Goal: Task Accomplishment & Management: Manage account settings

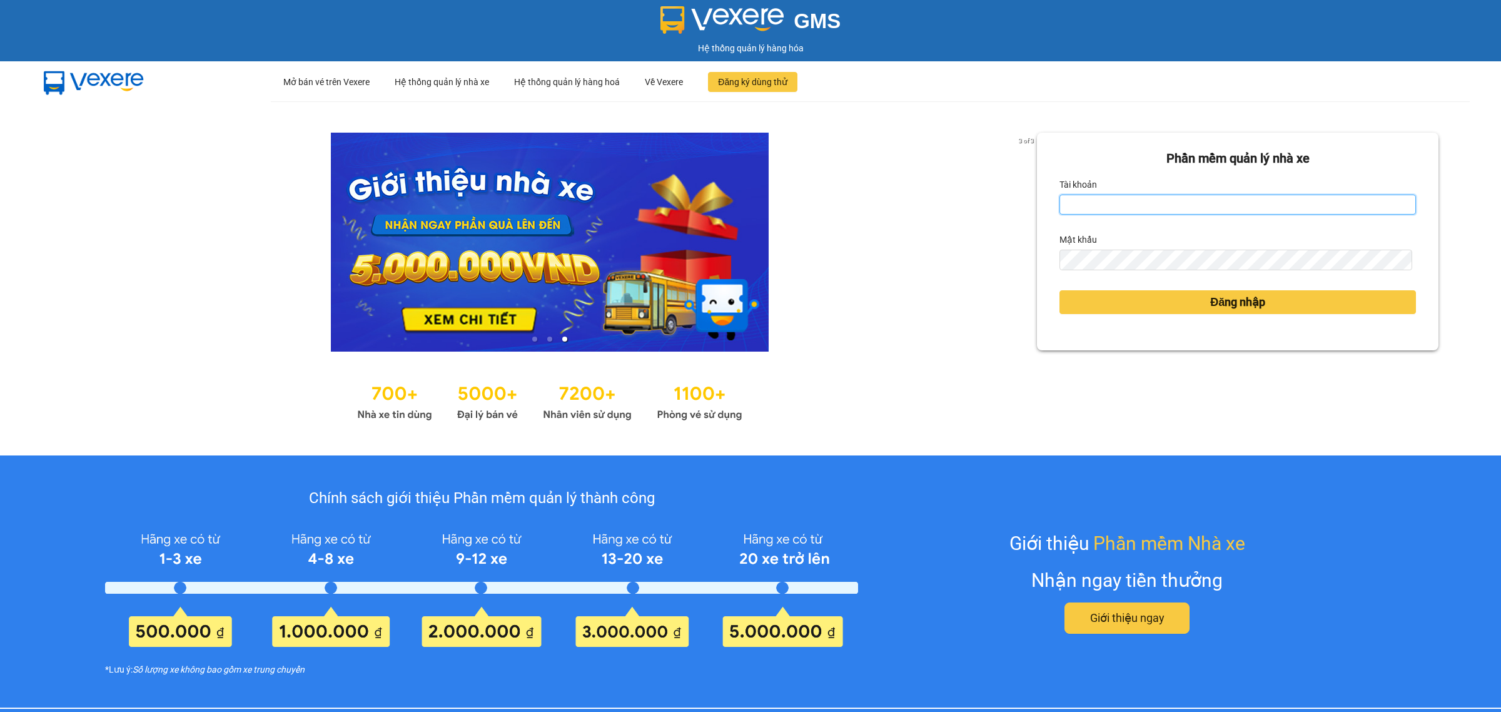
click at [1090, 203] on input "Tài khoản" at bounding box center [1238, 205] width 357 height 20
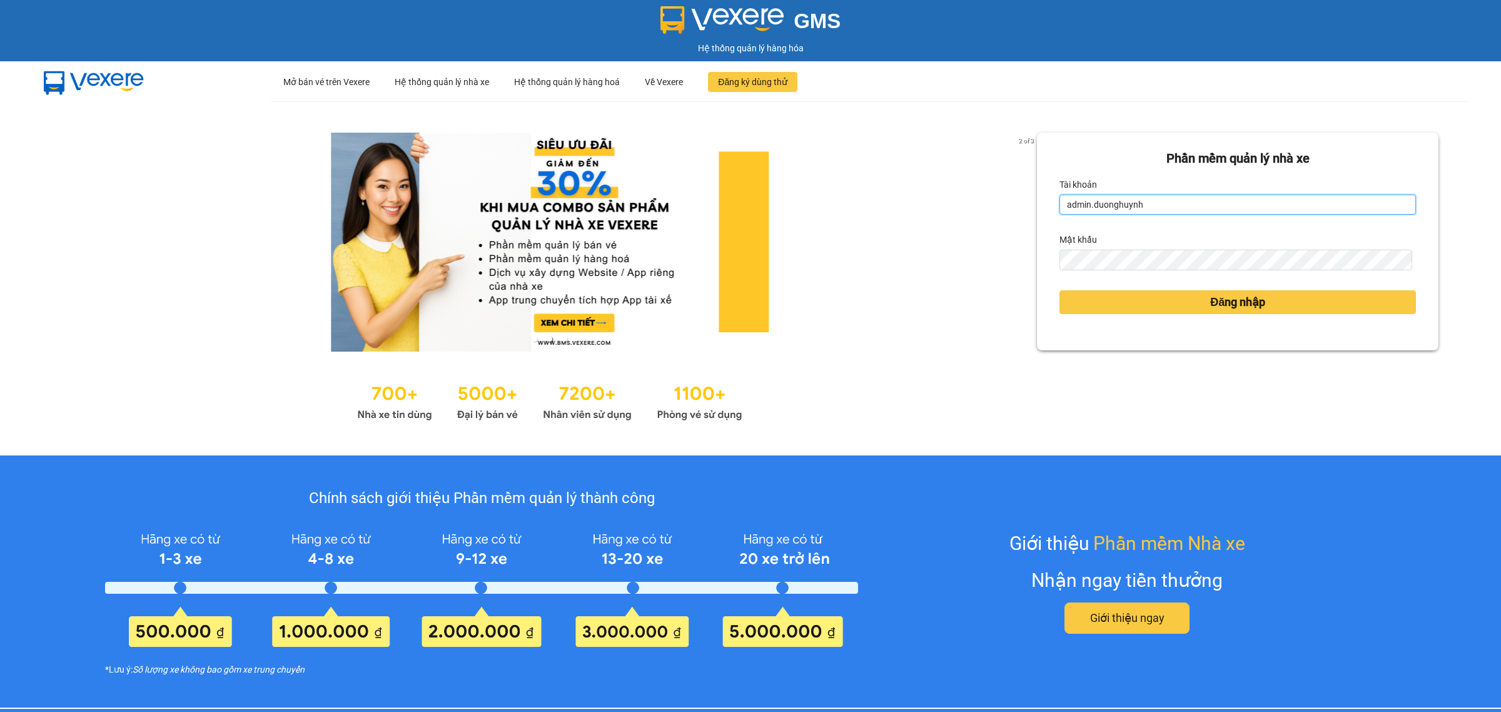
type input "admin.duonghuynh"
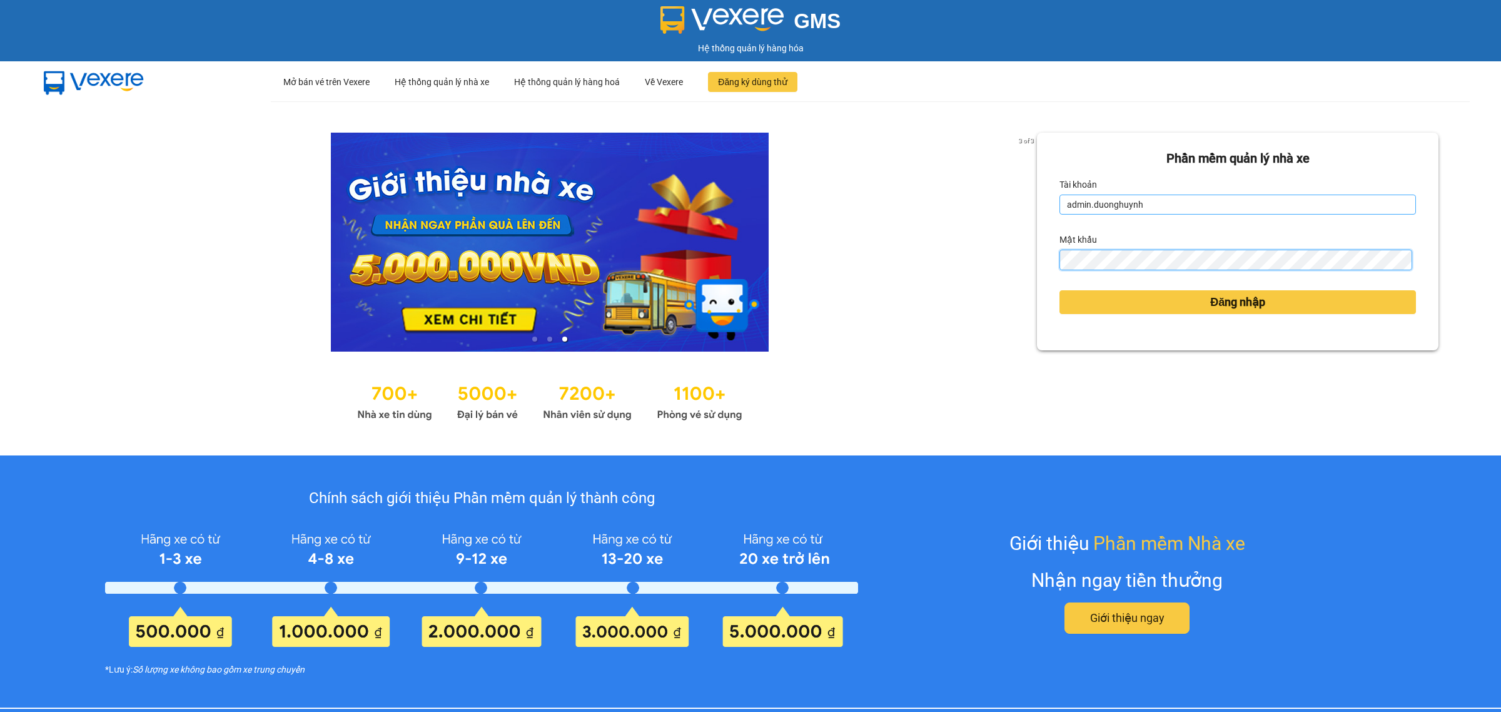
click at [1060, 290] on button "Đăng nhập" at bounding box center [1238, 302] width 357 height 24
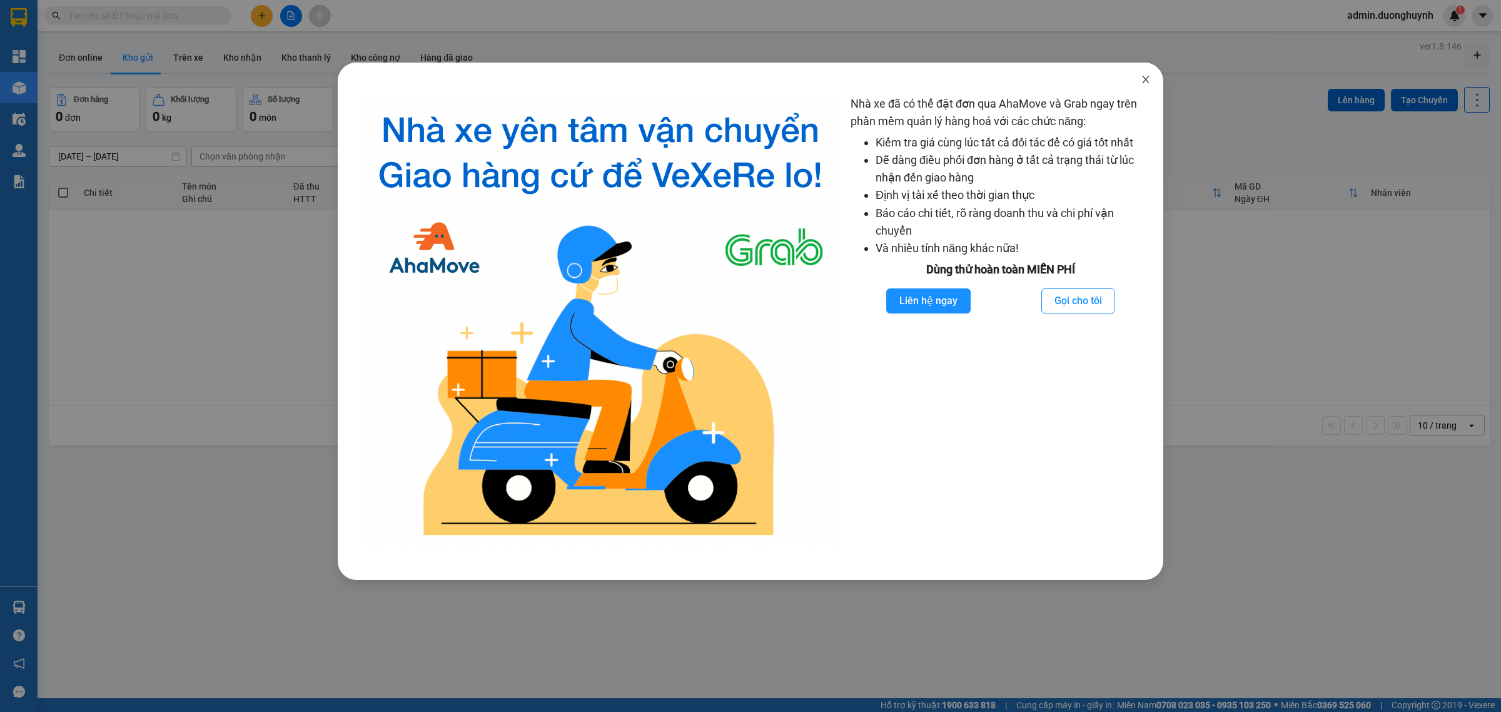
click at [1144, 83] on icon "close" at bounding box center [1145, 80] width 7 height 8
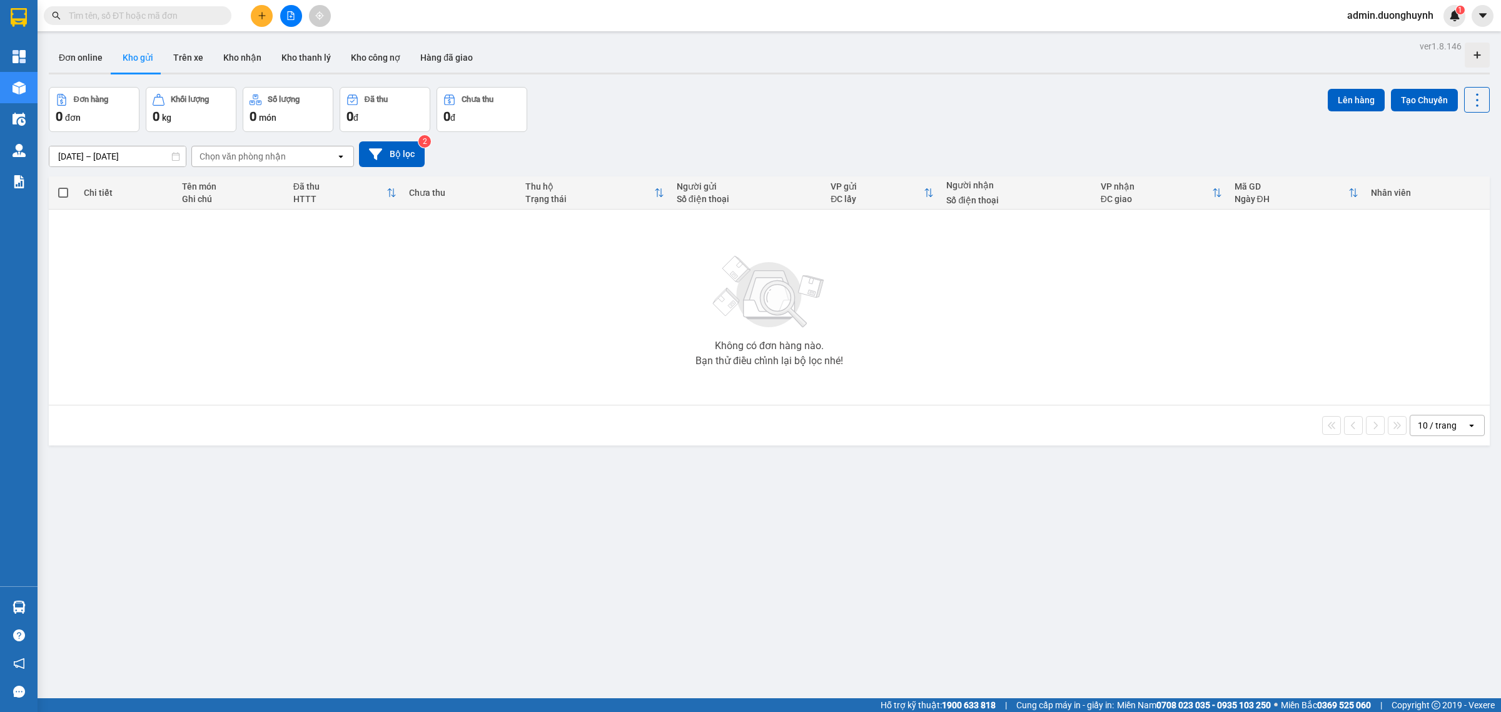
click at [261, 11] on icon "plus" at bounding box center [262, 15] width 9 height 9
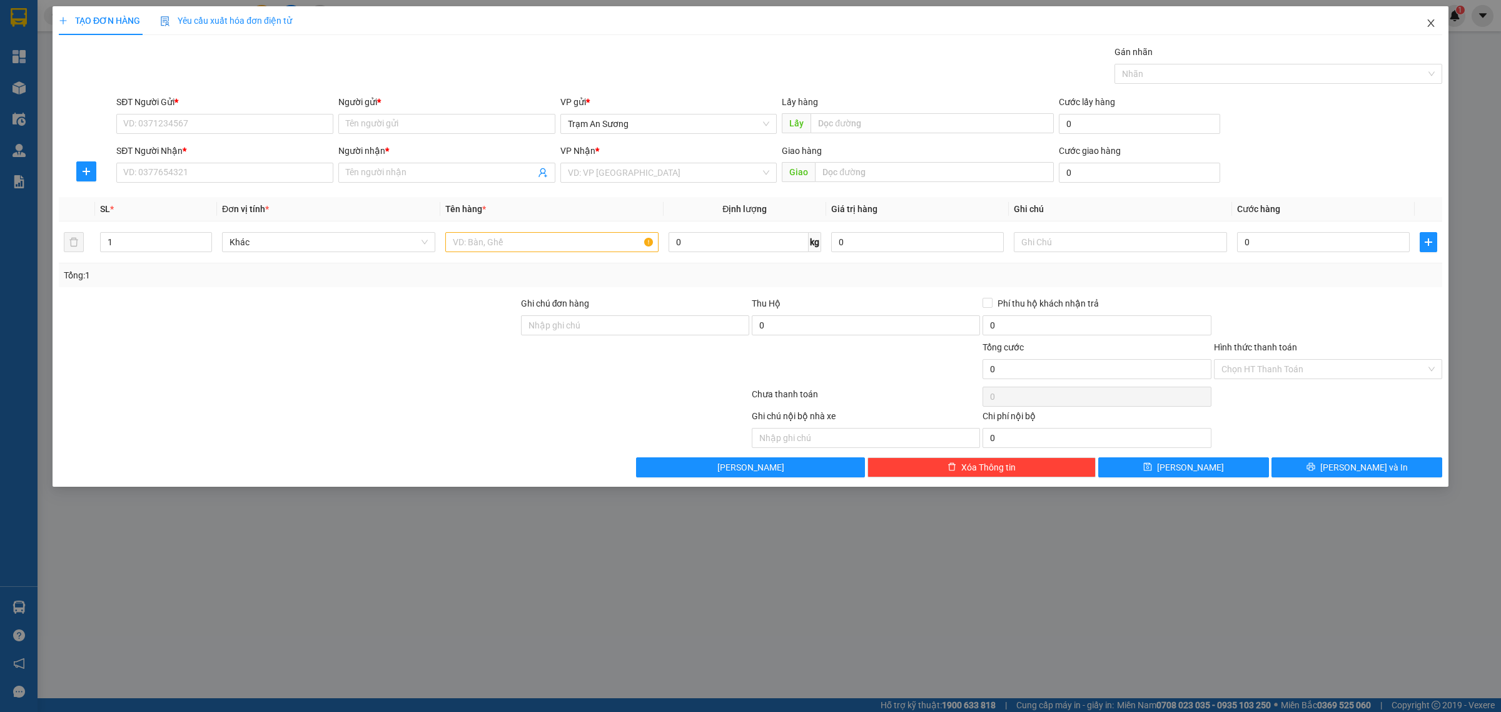
click at [1431, 19] on icon "close" at bounding box center [1431, 23] width 10 height 10
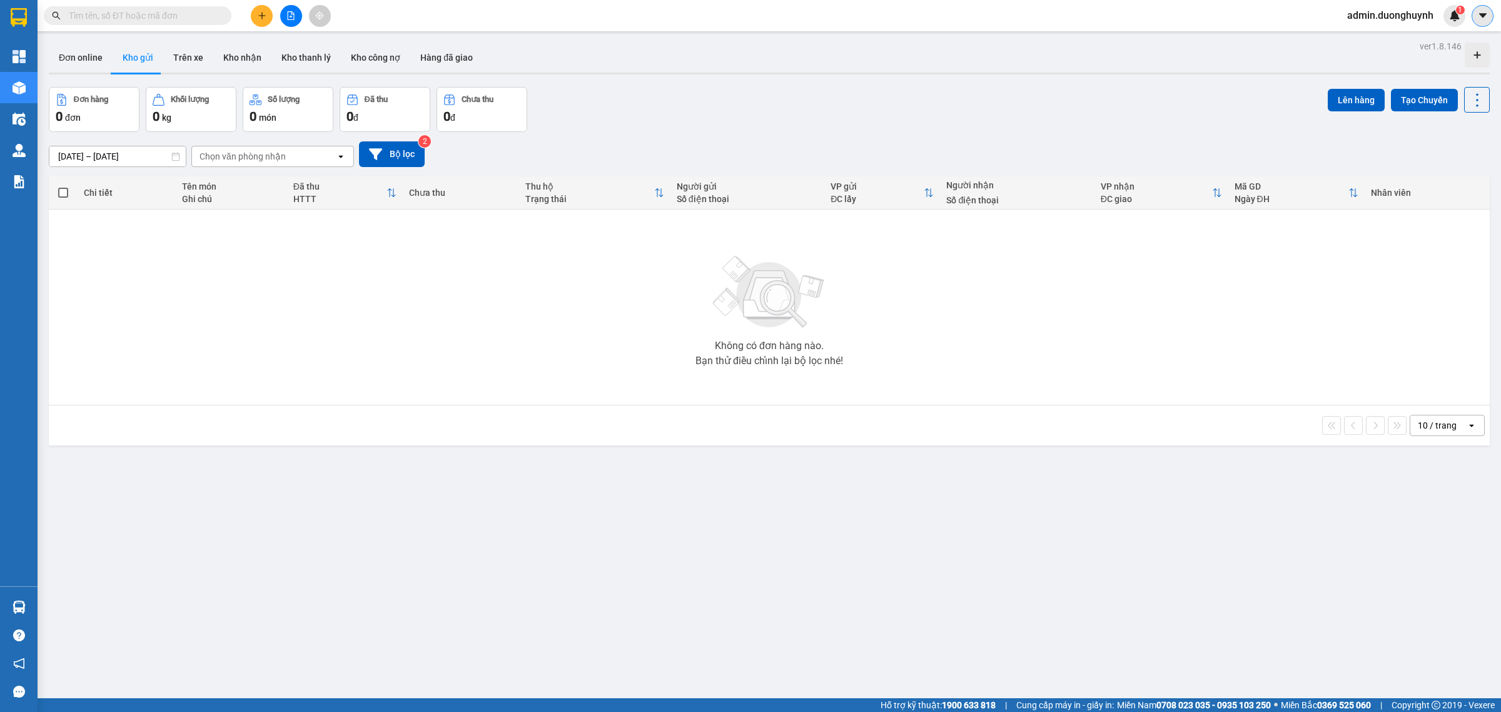
click at [1481, 21] on icon "caret-down" at bounding box center [1483, 15] width 11 height 11
click at [1453, 48] on div "Cấu hình nhà xe" at bounding box center [1449, 47] width 63 height 14
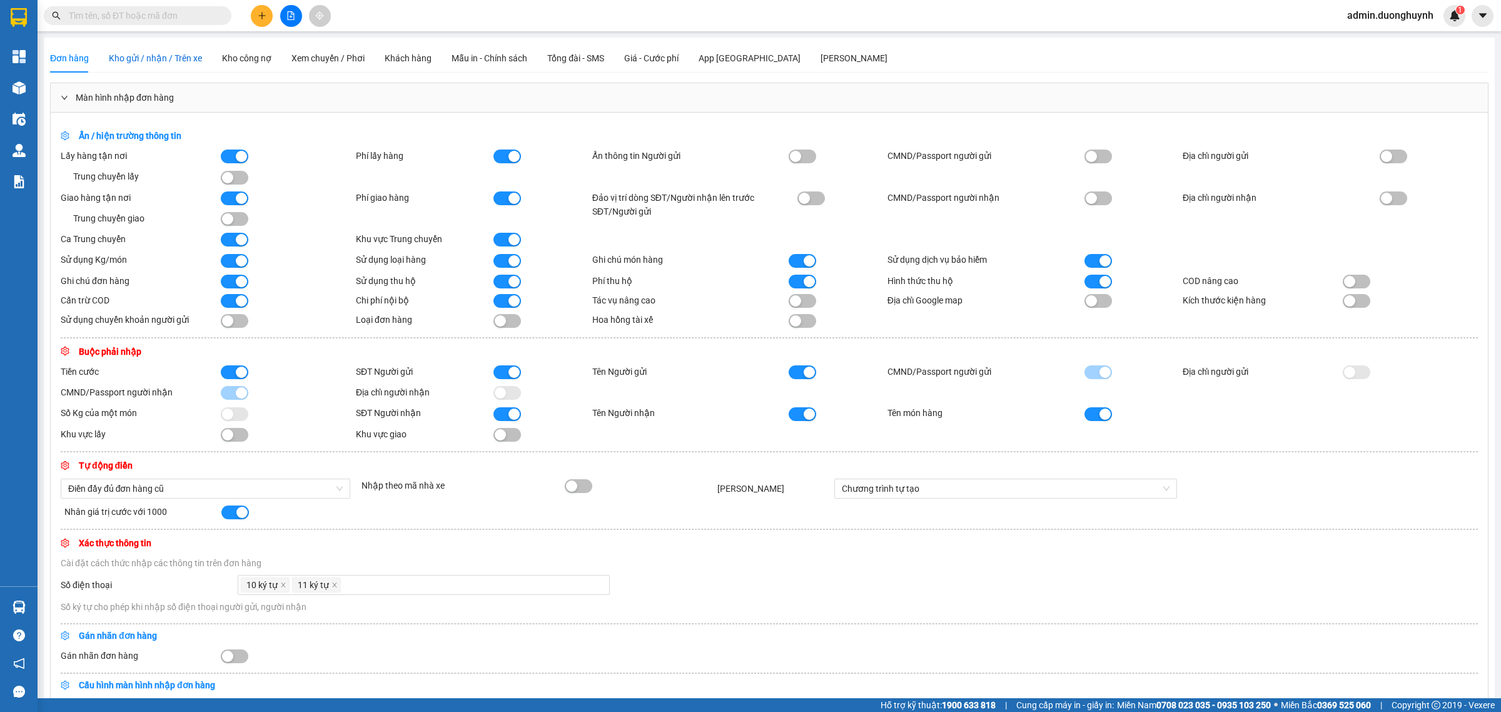
click at [151, 60] on span "Kho gửi / nhận / Trên xe" at bounding box center [155, 58] width 93 height 10
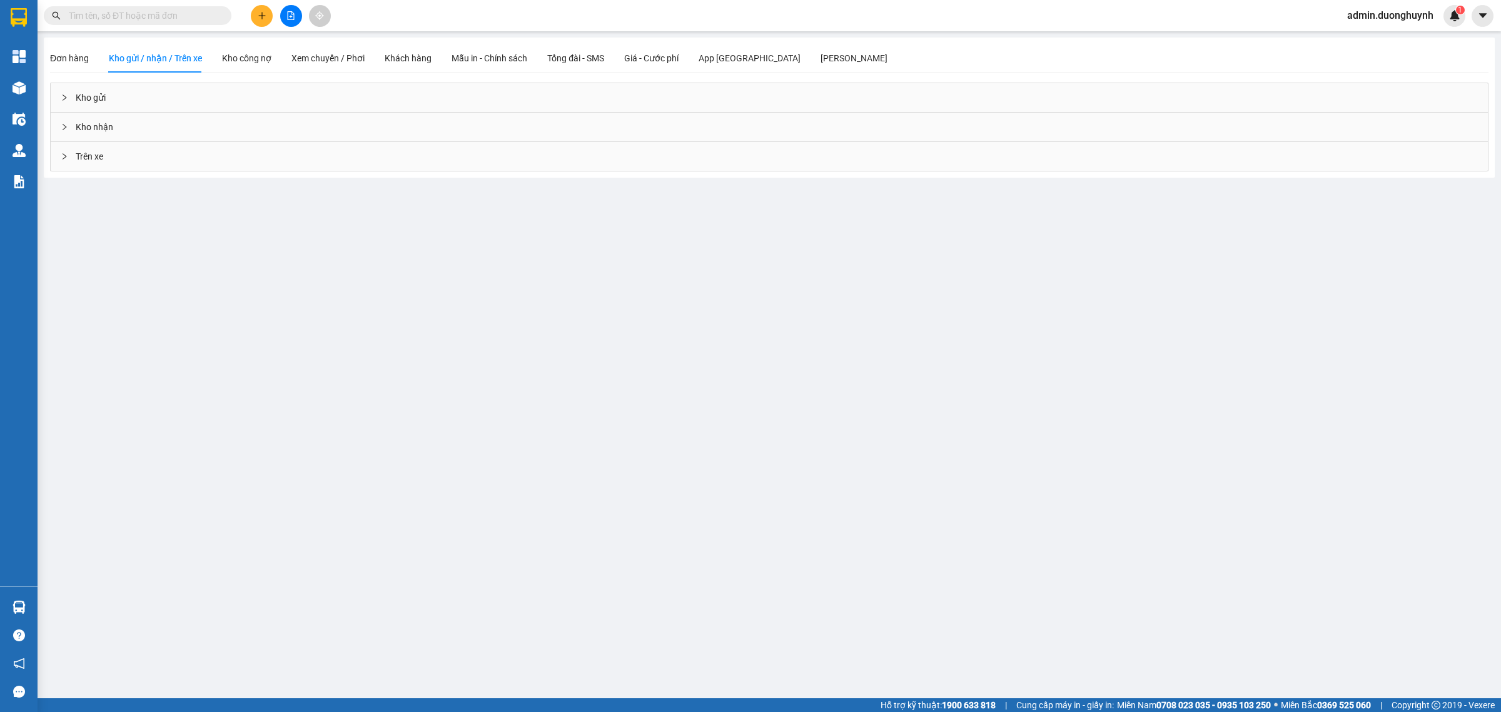
click at [374, 59] on div "Đơn hàng Kho gửi / nhận / Trên xe Kho công nợ Xem chuyến / Phơi Khách hàng Mẫu …" at bounding box center [469, 58] width 838 height 29
click at [323, 61] on span "Xem chuyến / Phơi" at bounding box center [328, 58] width 73 height 10
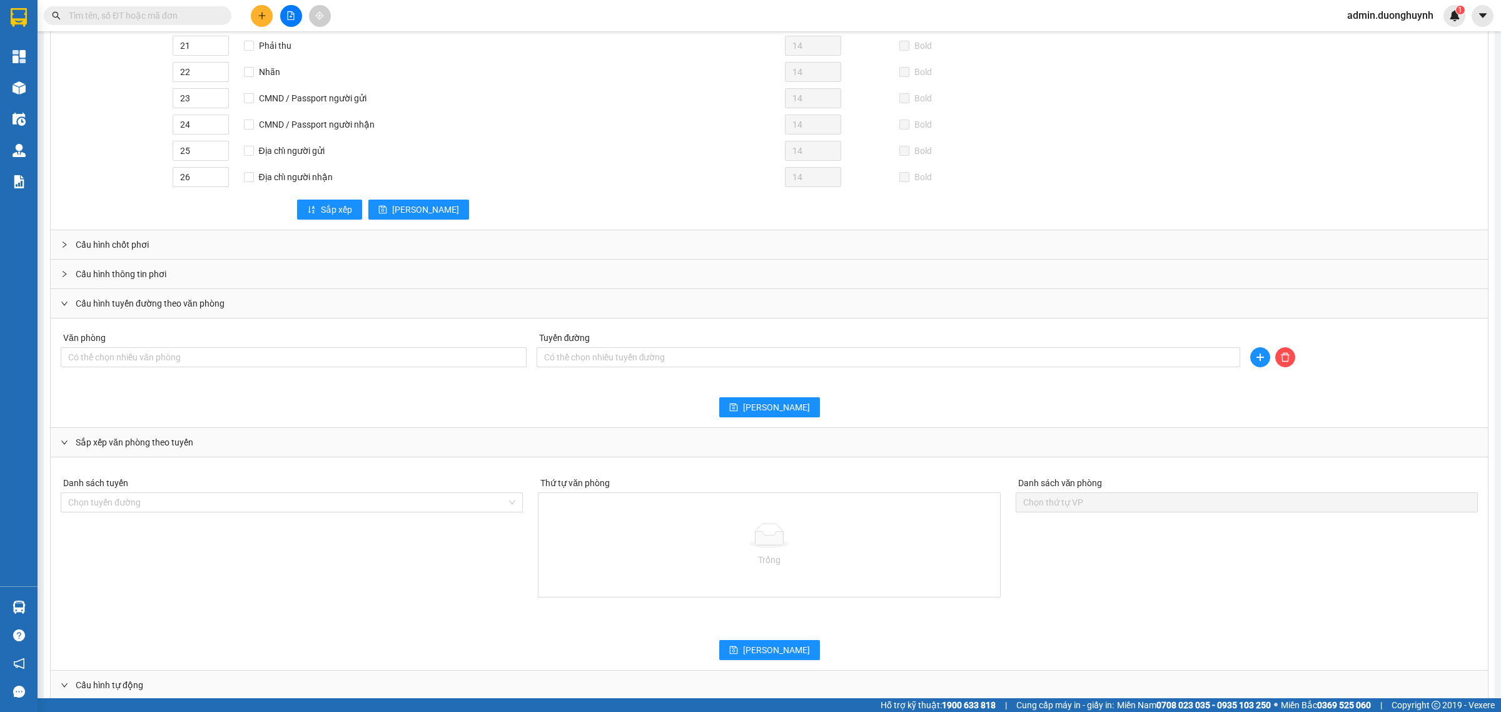
scroll to position [818, 0]
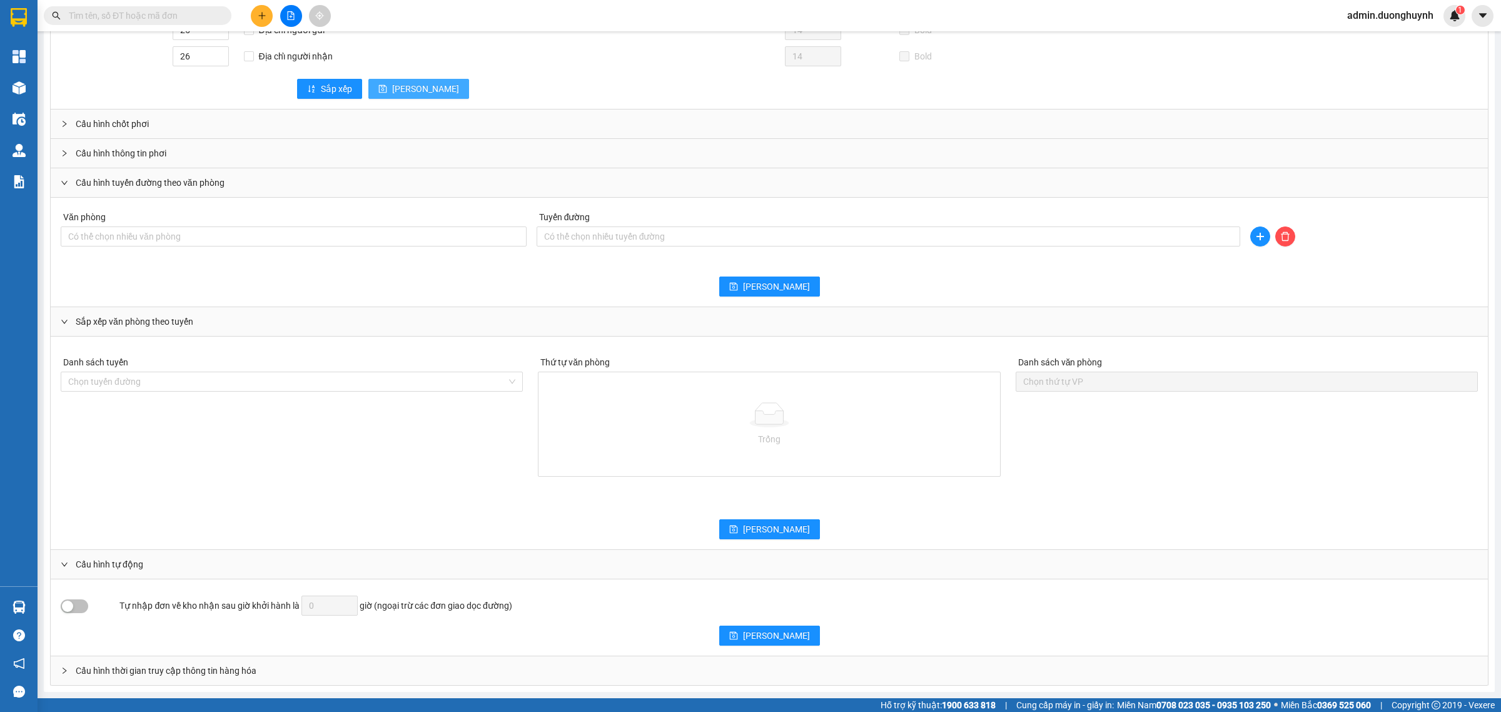
click at [383, 85] on icon "save" at bounding box center [382, 89] width 8 height 8
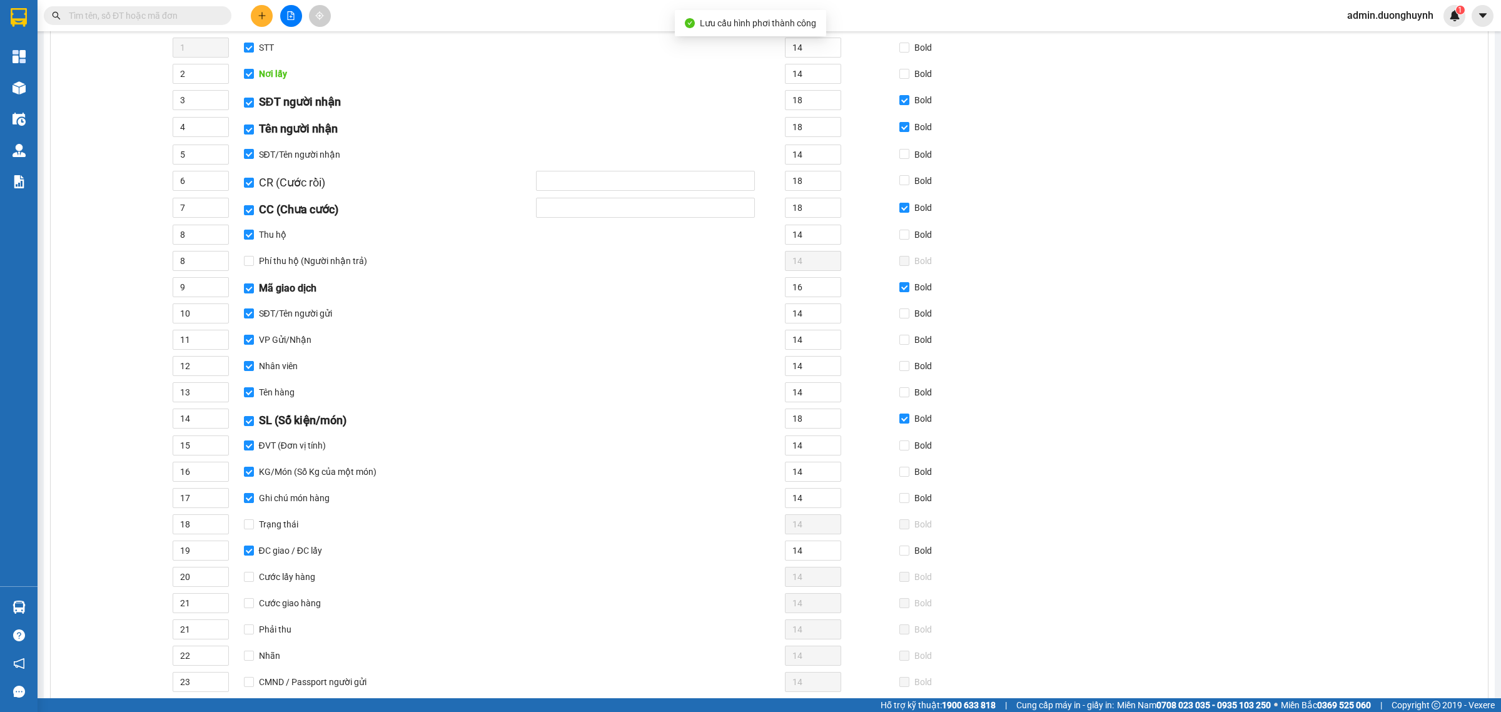
scroll to position [0, 0]
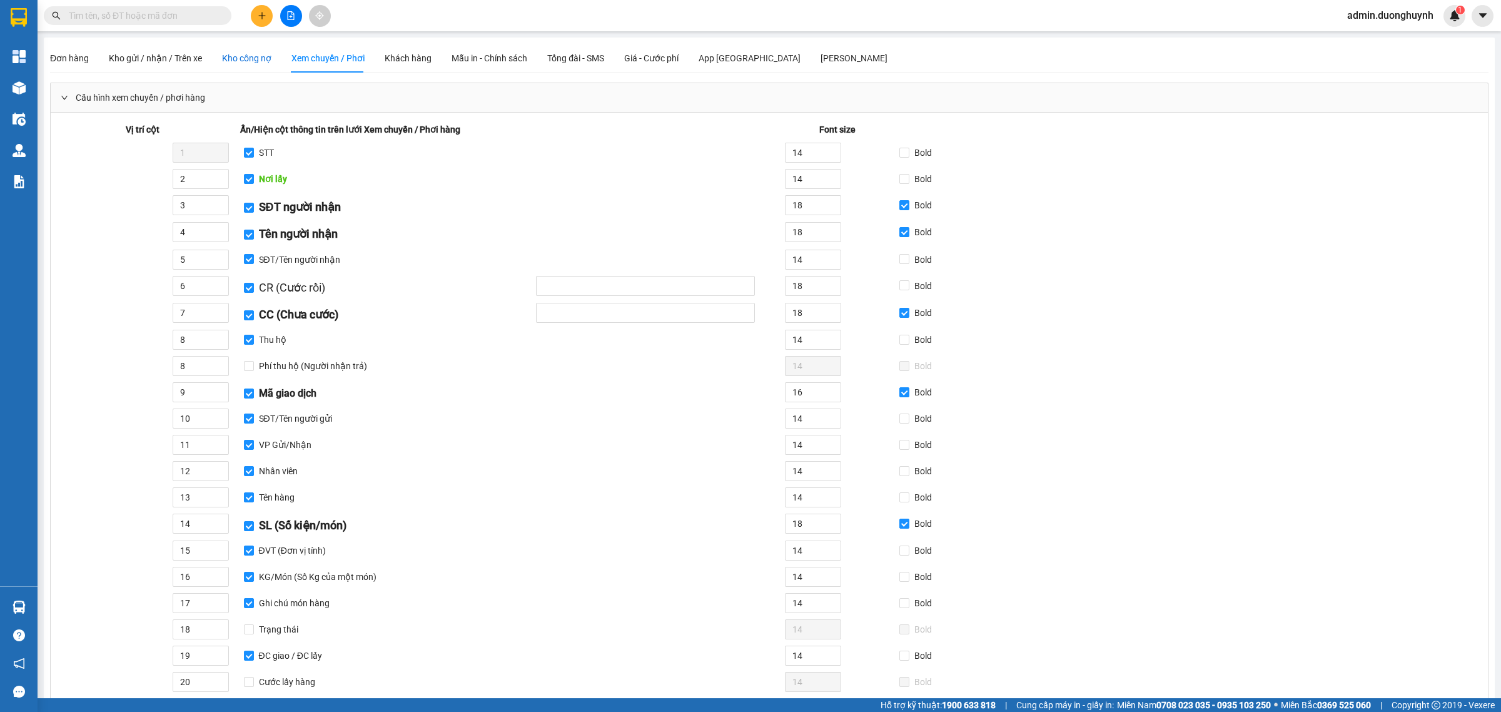
click at [242, 61] on div "Kho công nợ" at bounding box center [246, 58] width 49 height 14
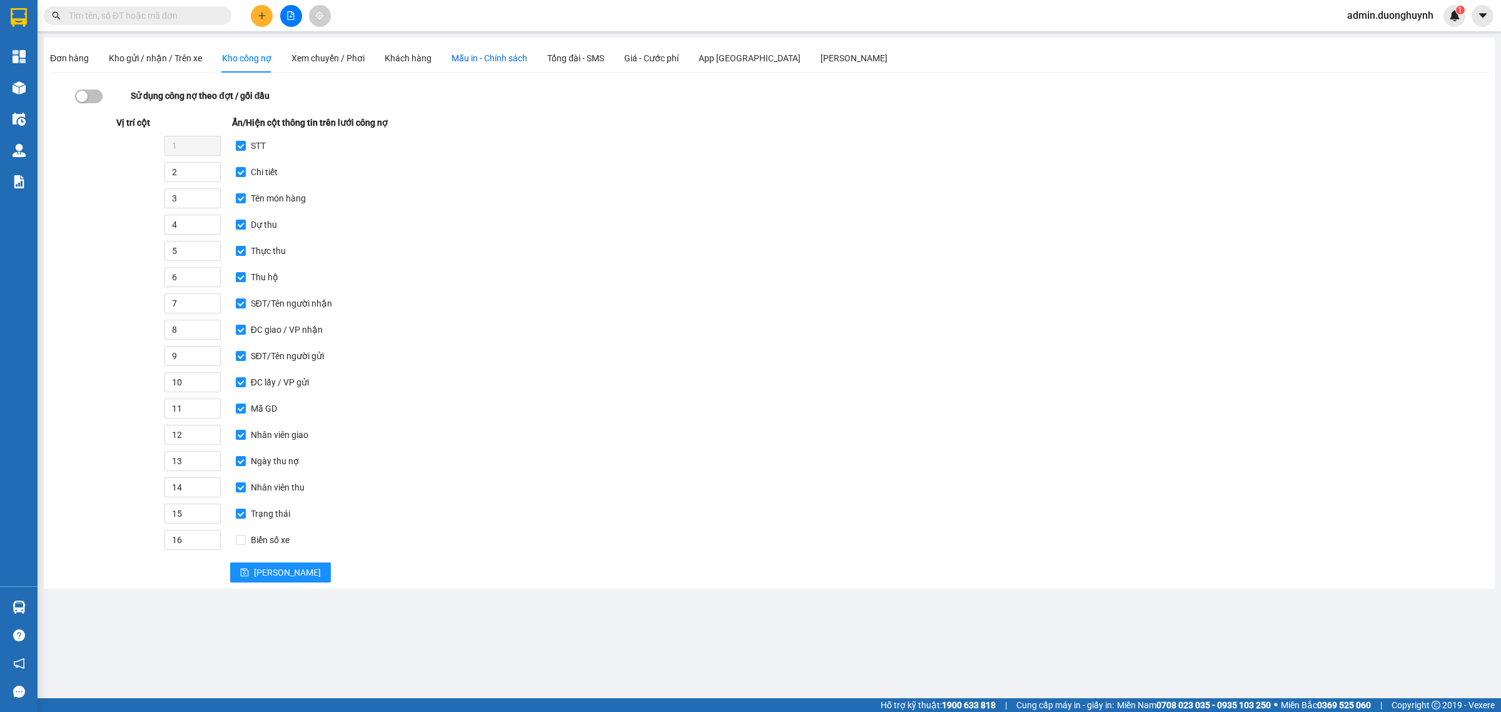
click at [502, 57] on span "Mẫu in - Chính sách" at bounding box center [490, 58] width 76 height 10
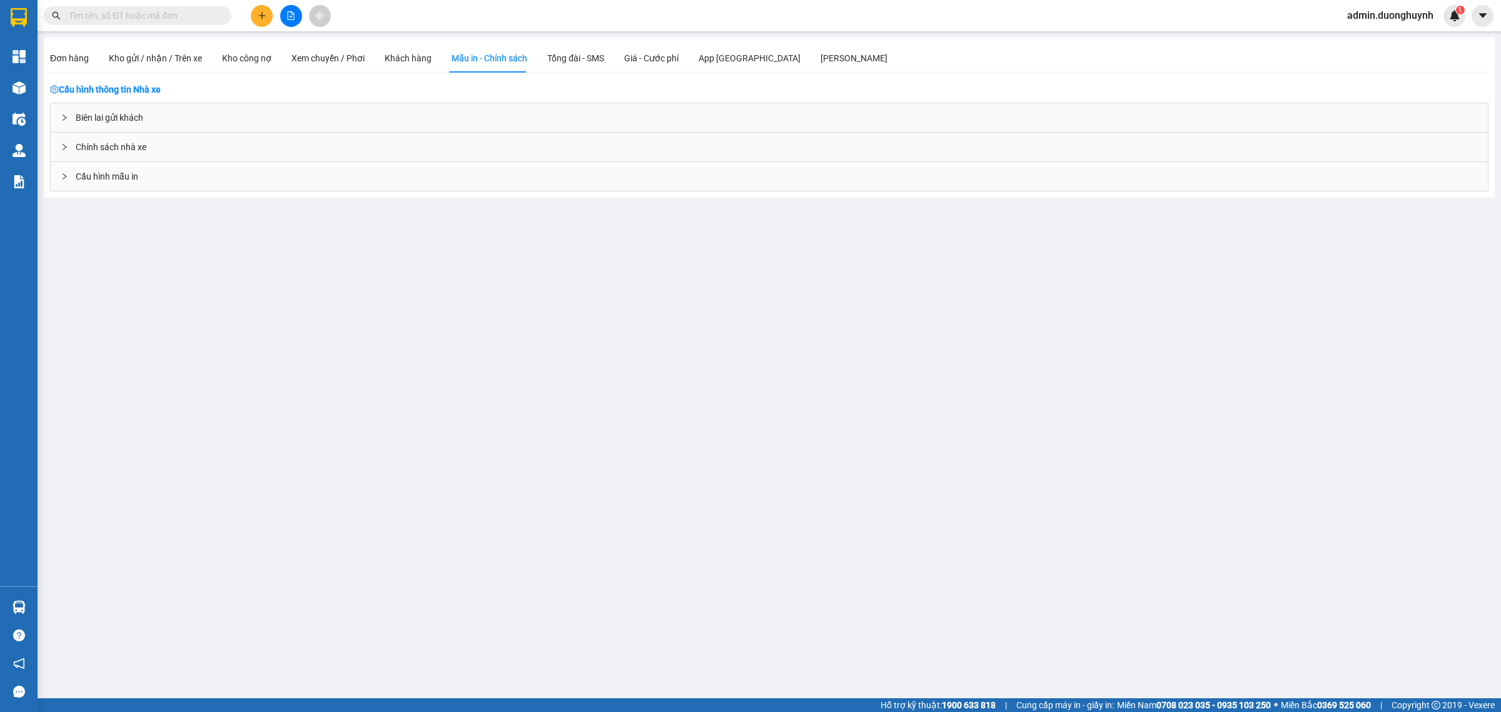
drag, startPoint x: 93, startPoint y: 116, endPoint x: 124, endPoint y: 123, distance: 32.0
click at [91, 116] on div "Biên lai gửi khách" at bounding box center [770, 117] width 1438 height 29
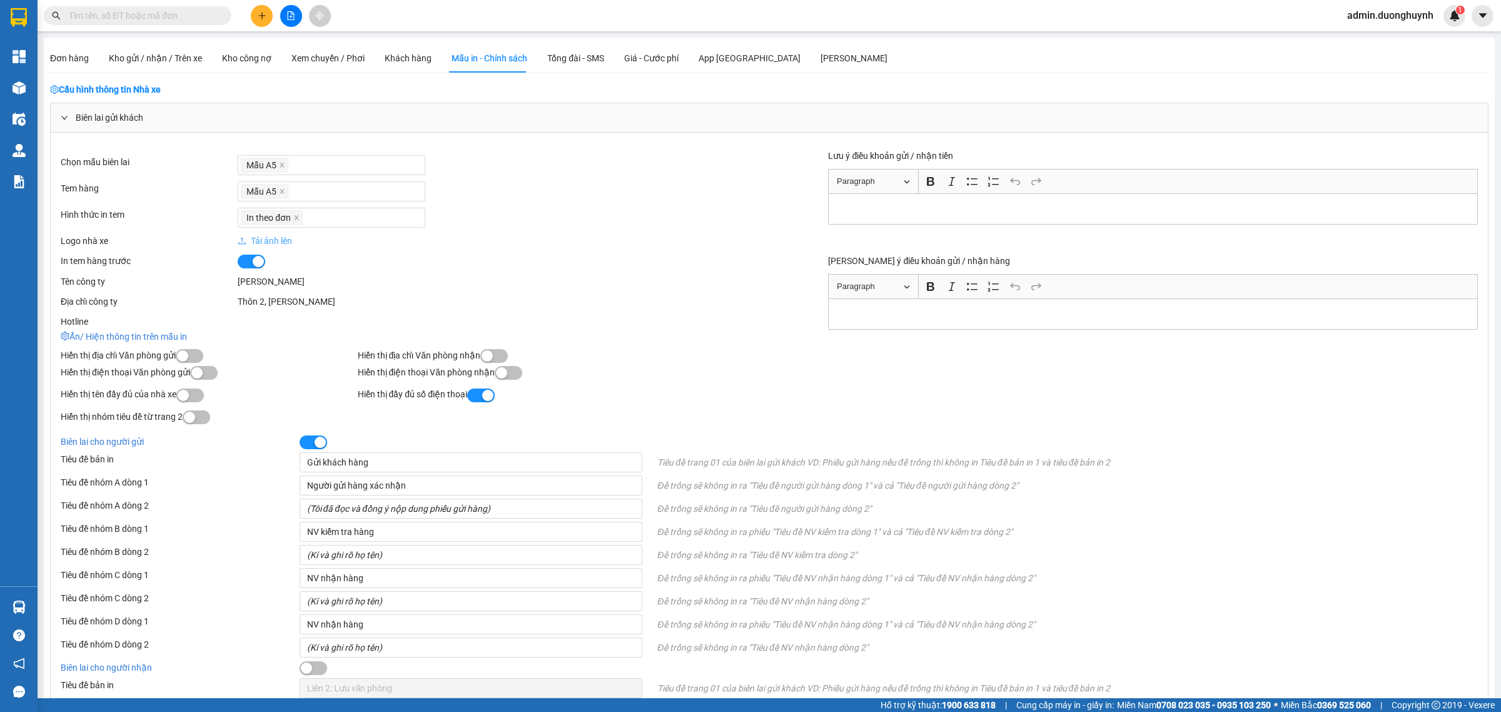
click at [121, 122] on div "Biên lai gửi khách" at bounding box center [770, 117] width 1438 height 29
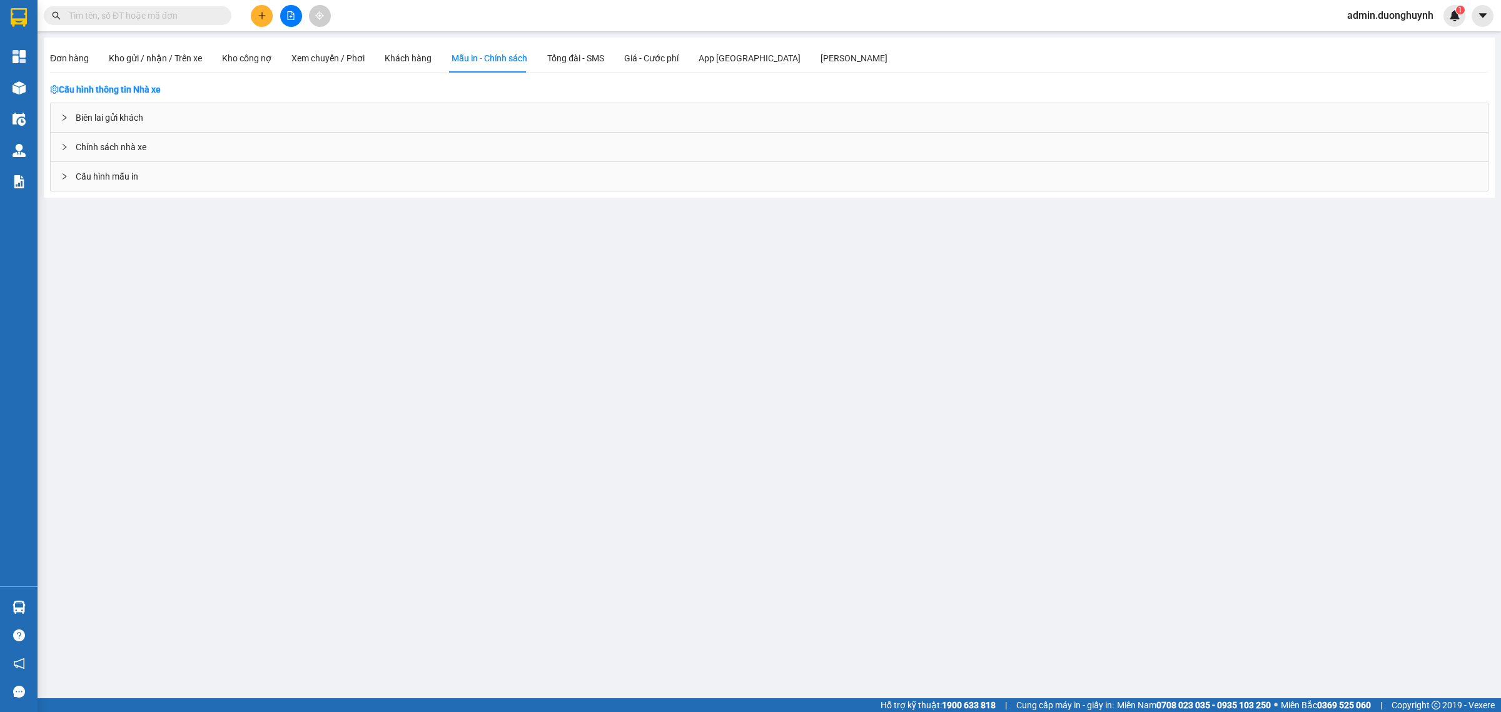
click at [217, 61] on div "Đơn hàng Kho gửi / nhận / Trên xe Kho công nợ Xem chuyến / Phơi Khách hàng Mẫu …" at bounding box center [469, 58] width 838 height 29
click at [148, 63] on span "Kho gửi / nhận / Trên xe" at bounding box center [155, 58] width 93 height 10
click at [113, 101] on div "Kho gửi" at bounding box center [770, 97] width 1438 height 29
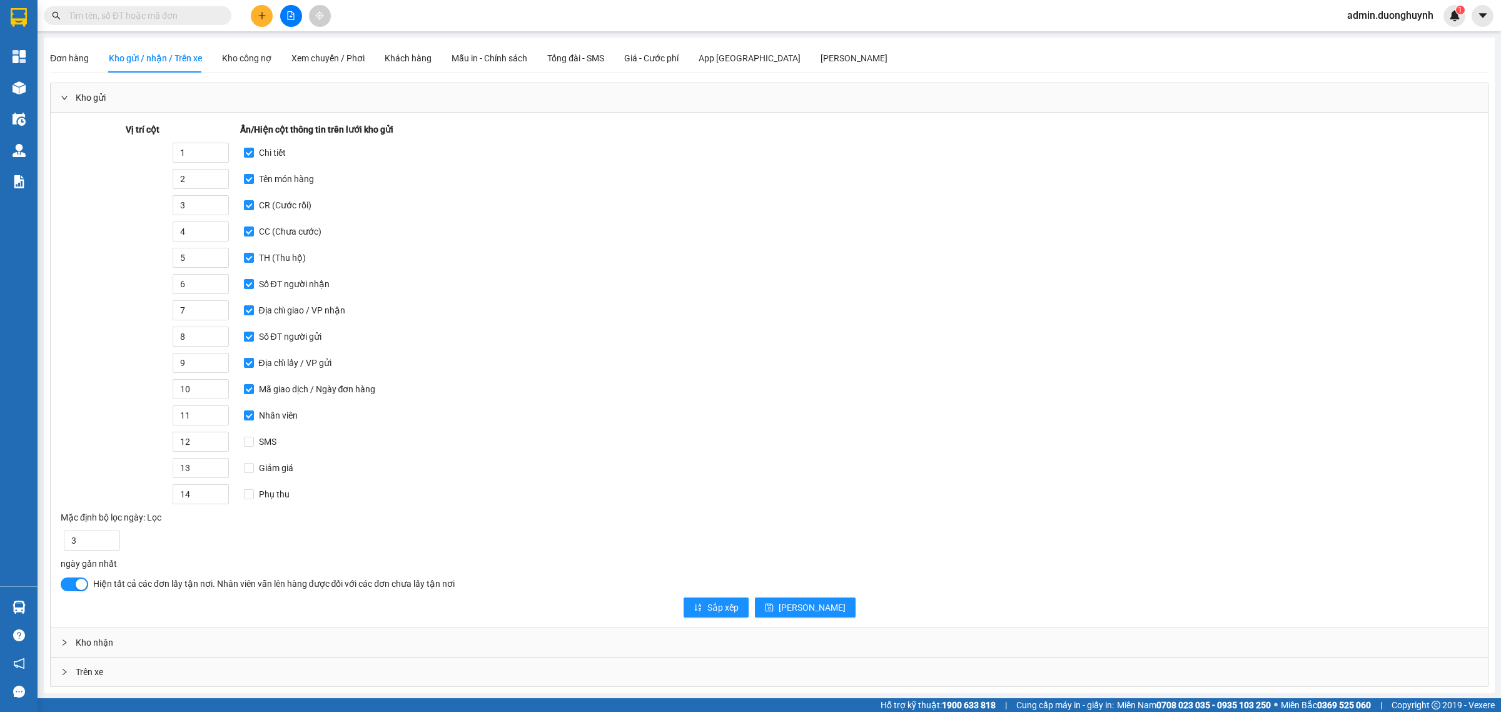
click at [113, 102] on div "Kho gửi" at bounding box center [770, 97] width 1438 height 29
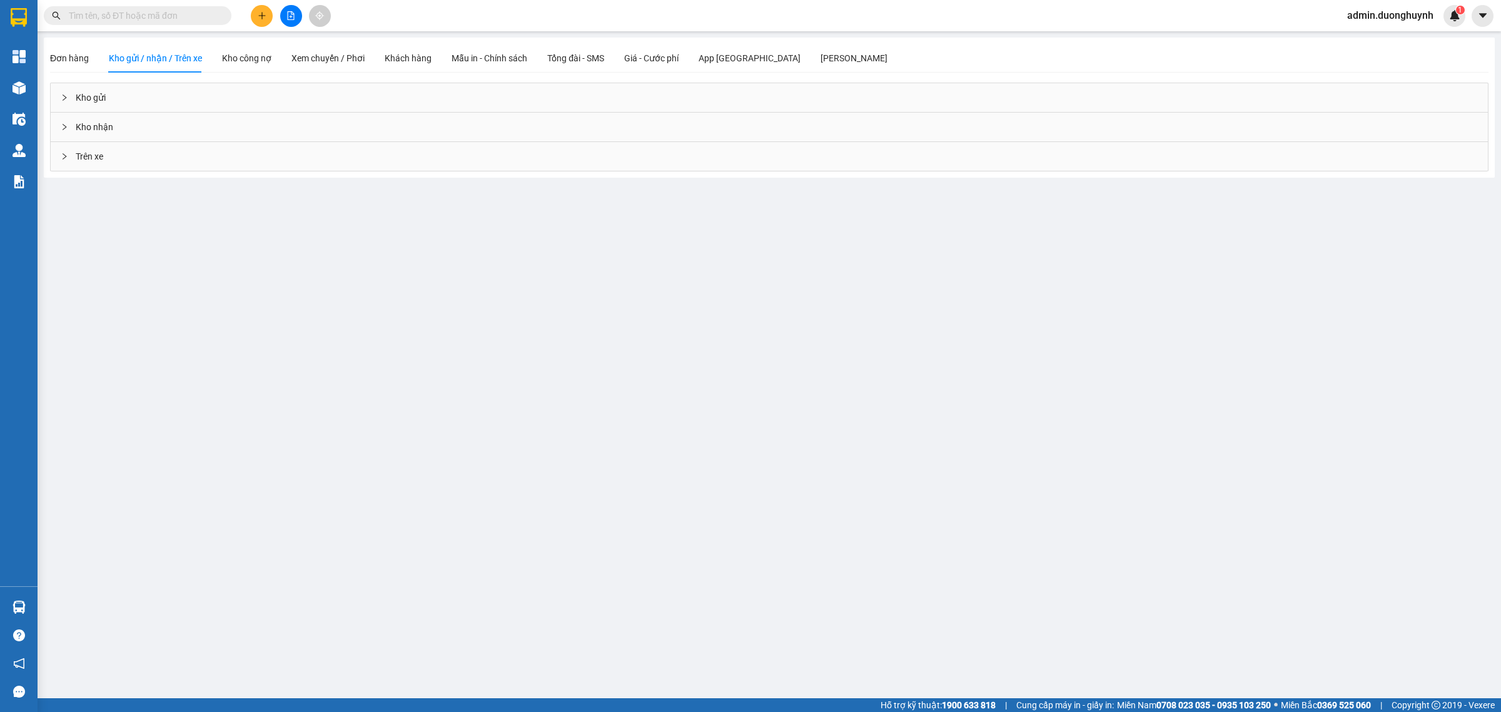
click at [121, 129] on div "Kho nhận" at bounding box center [770, 127] width 1438 height 29
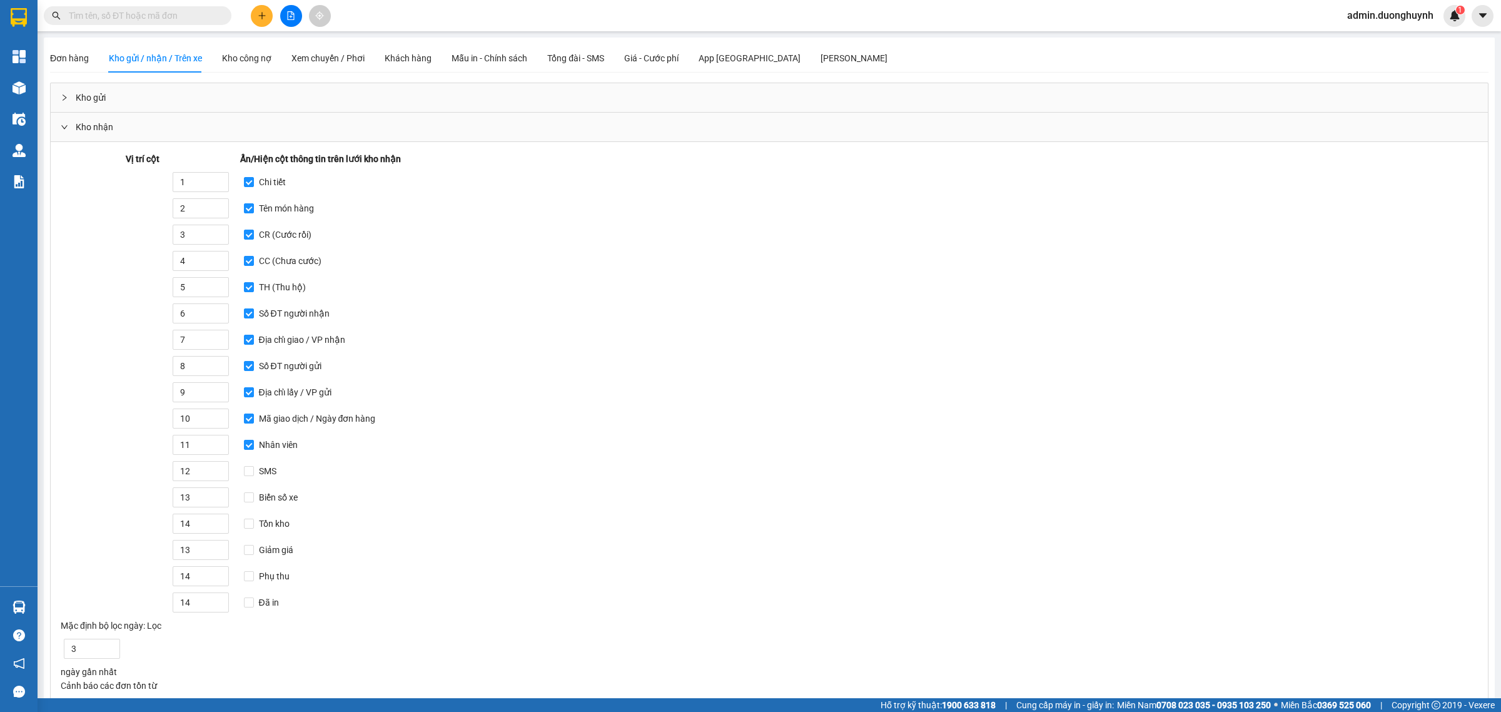
click at [121, 129] on div "Kho nhận" at bounding box center [770, 127] width 1438 height 29
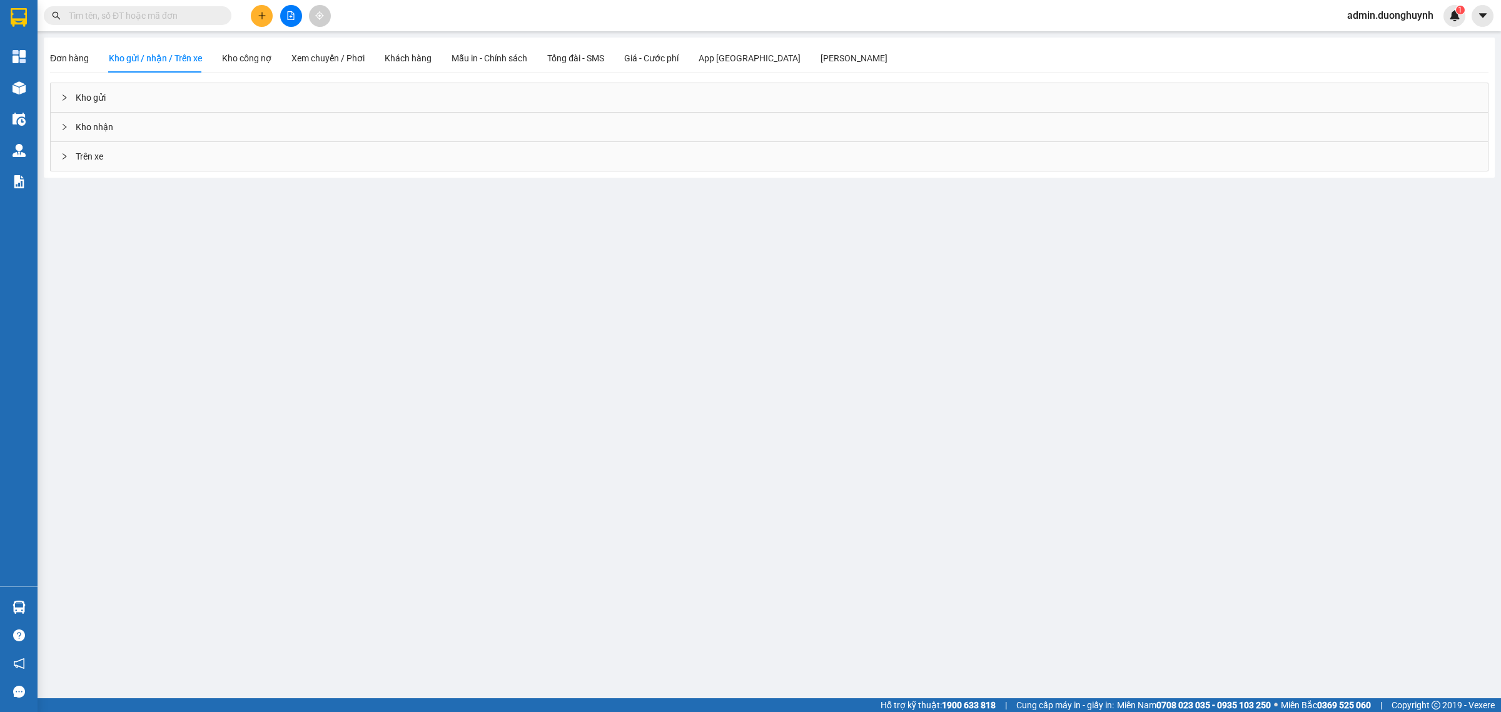
click at [107, 153] on div "Trên xe" at bounding box center [770, 156] width 1438 height 29
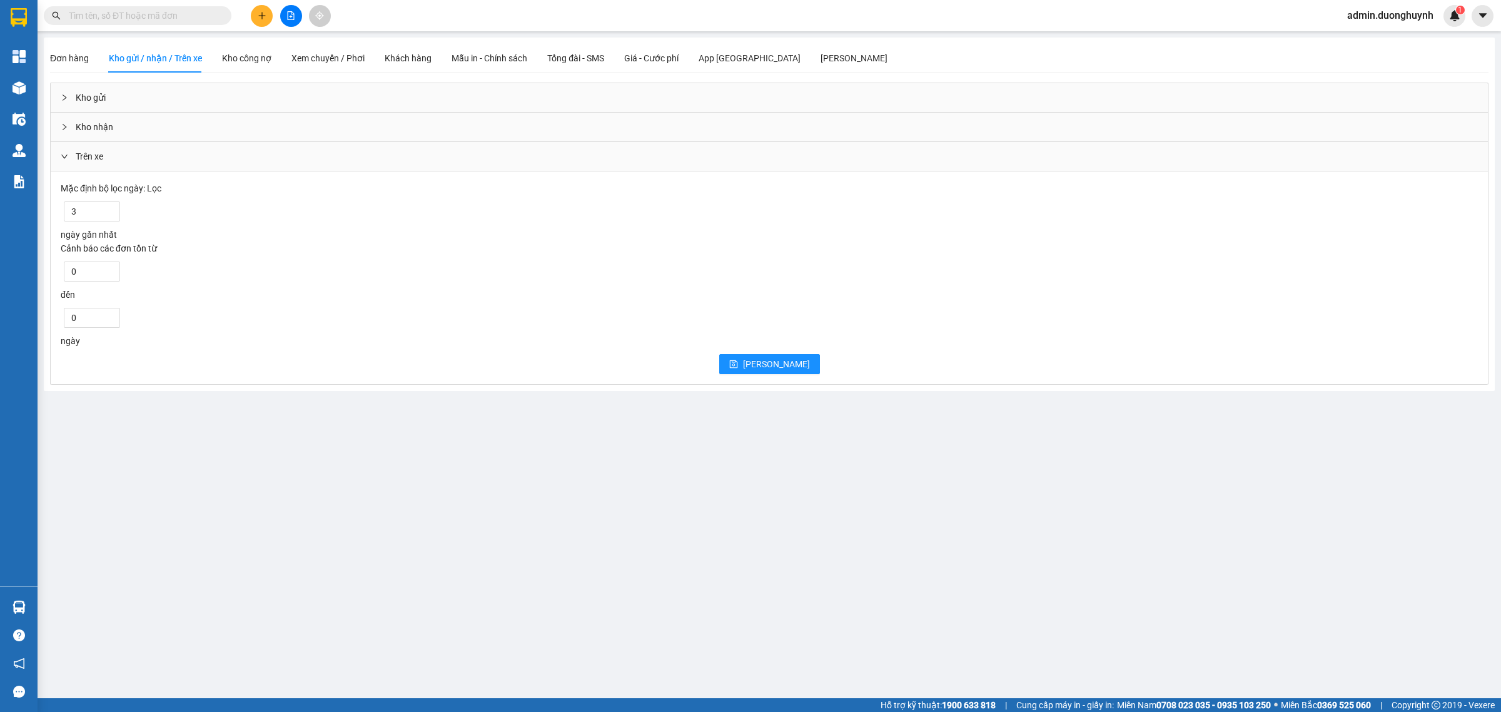
click at [107, 153] on div "Trên xe" at bounding box center [770, 156] width 1438 height 29
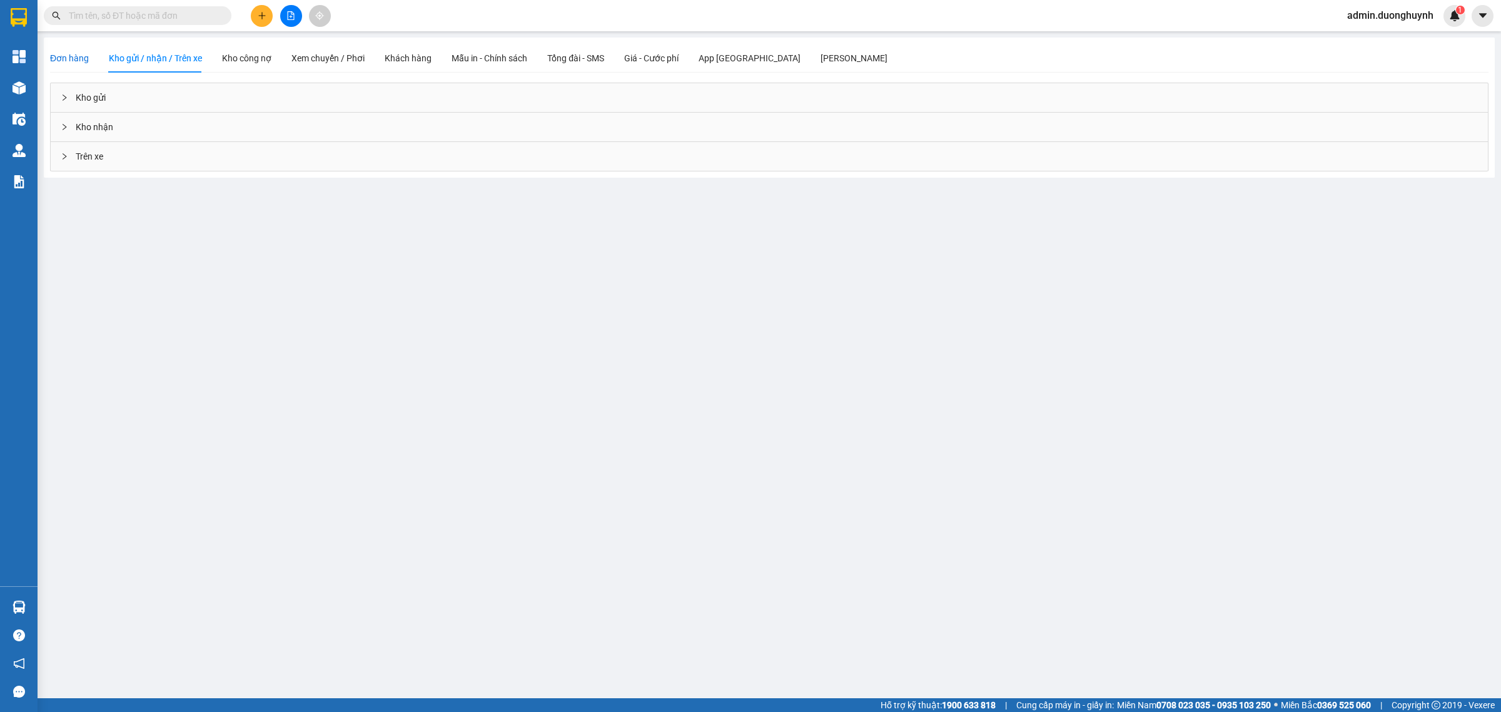
click at [72, 64] on div "Đơn hàng" at bounding box center [69, 58] width 39 height 14
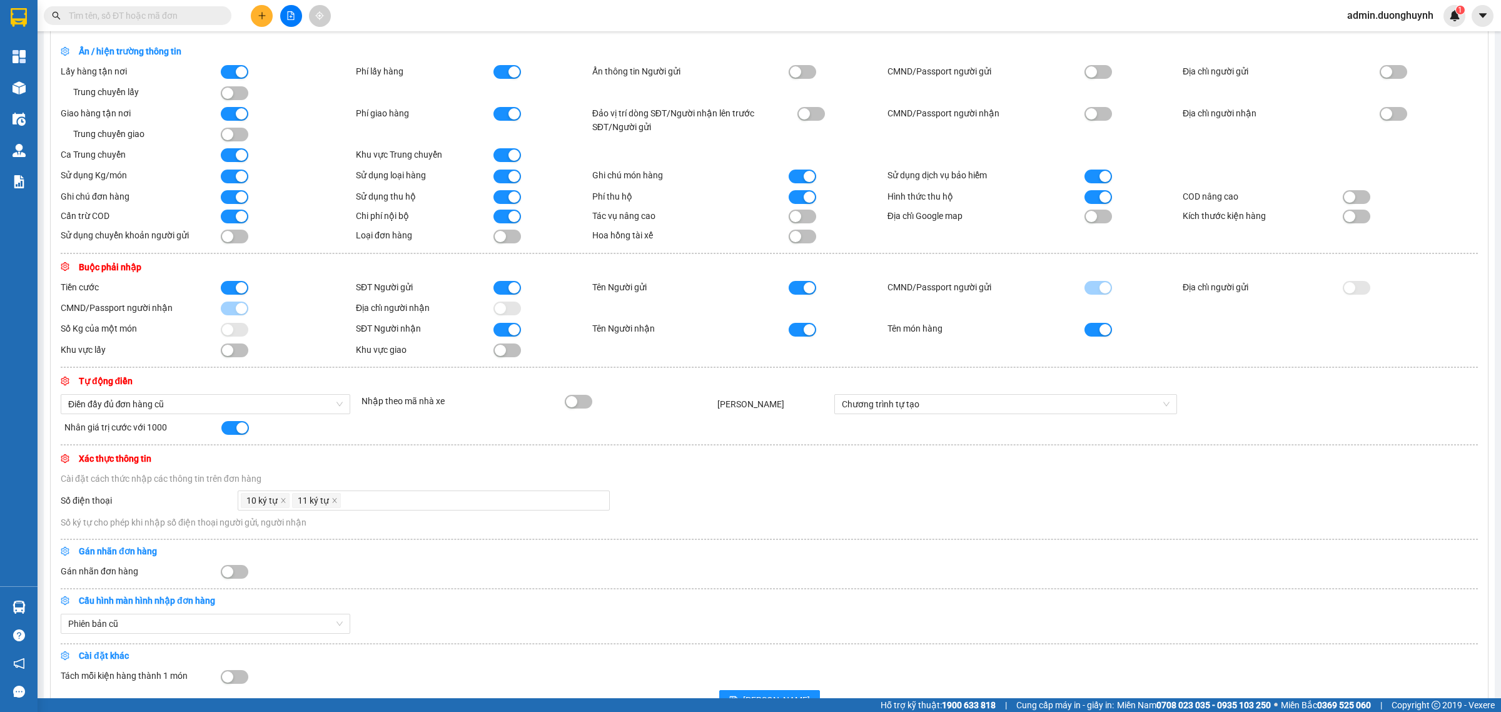
scroll to position [185, 0]
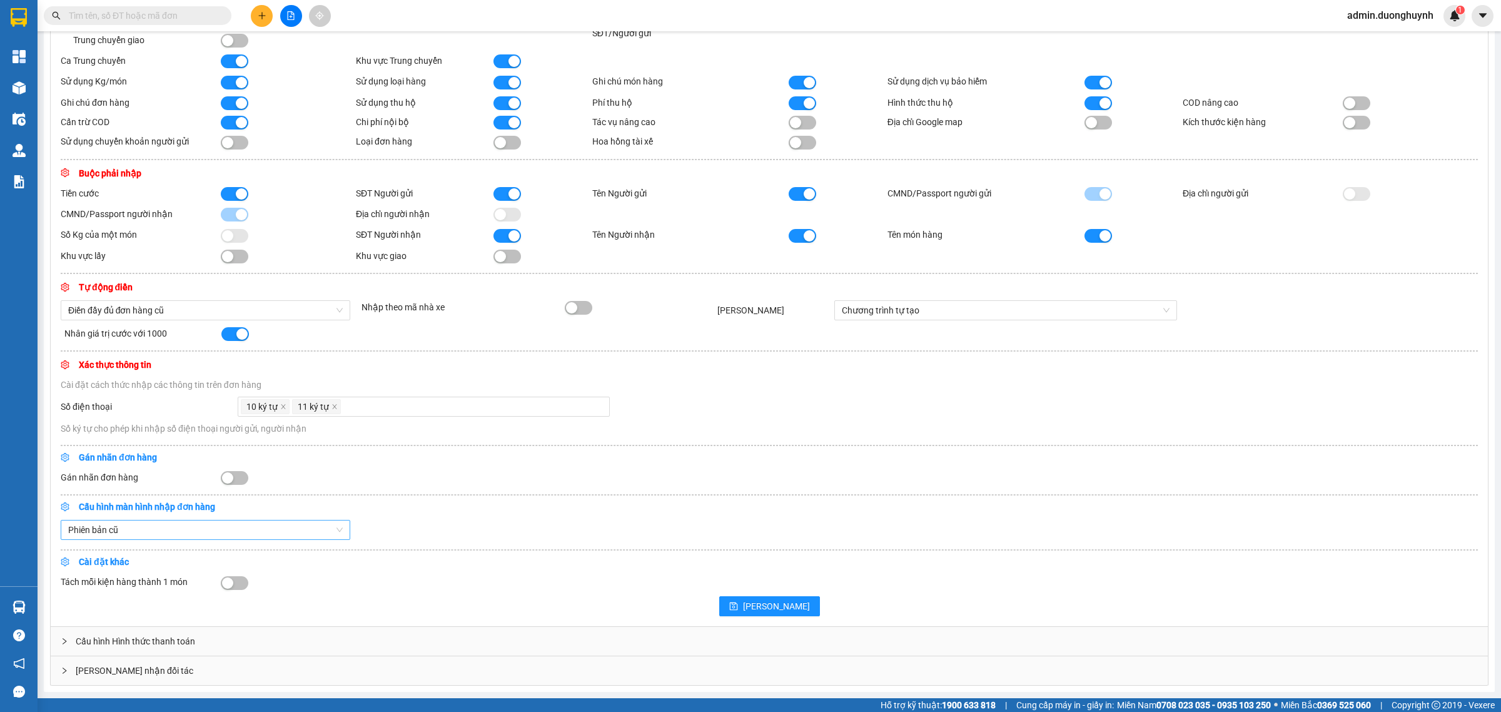
click at [303, 530] on span "Phiên bản cũ" at bounding box center [205, 529] width 275 height 19
click at [505, 524] on div "Phiên bản cũ" at bounding box center [769, 530] width 1425 height 20
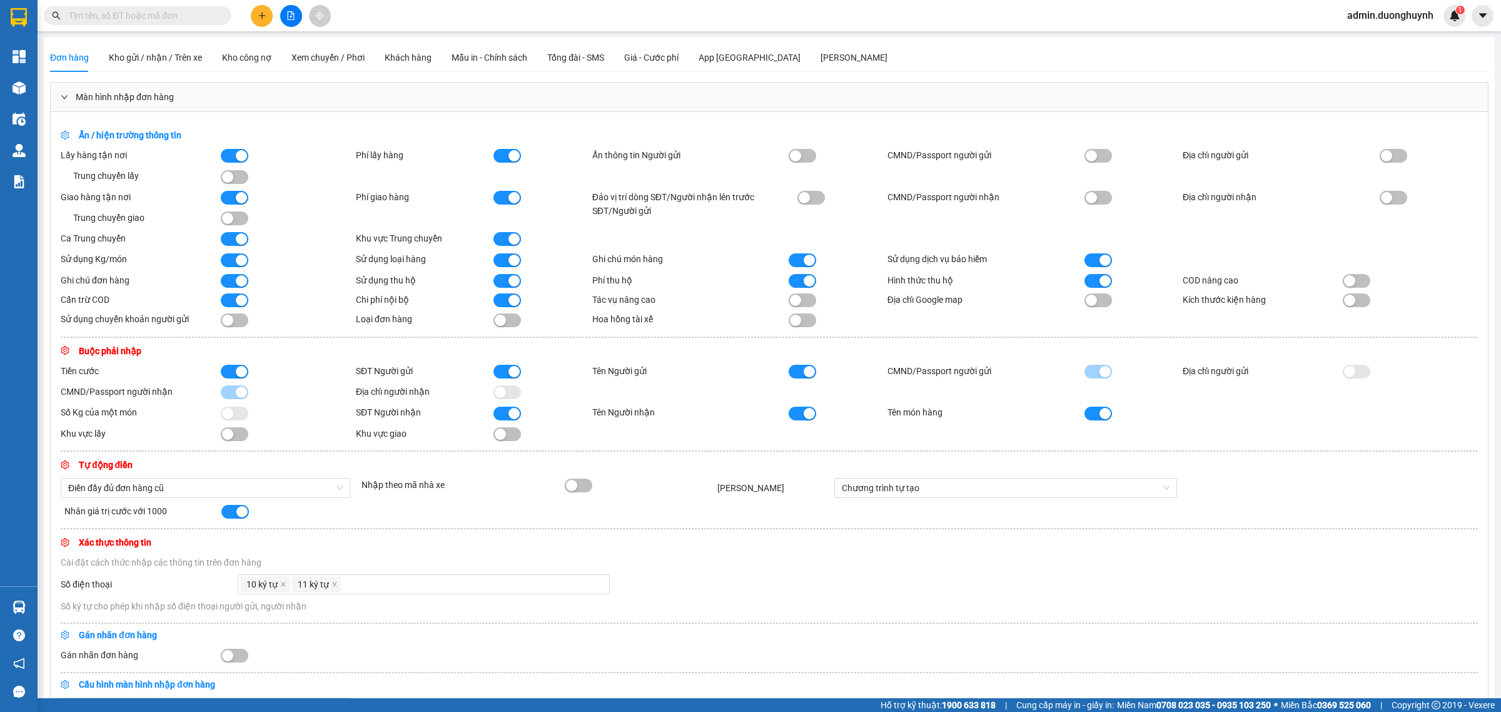
scroll to position [0, 0]
click at [502, 372] on button "button" at bounding box center [508, 372] width 28 height 14
drag, startPoint x: 799, startPoint y: 373, endPoint x: 810, endPoint y: 377, distance: 11.1
click at [801, 373] on button "button" at bounding box center [803, 372] width 28 height 14
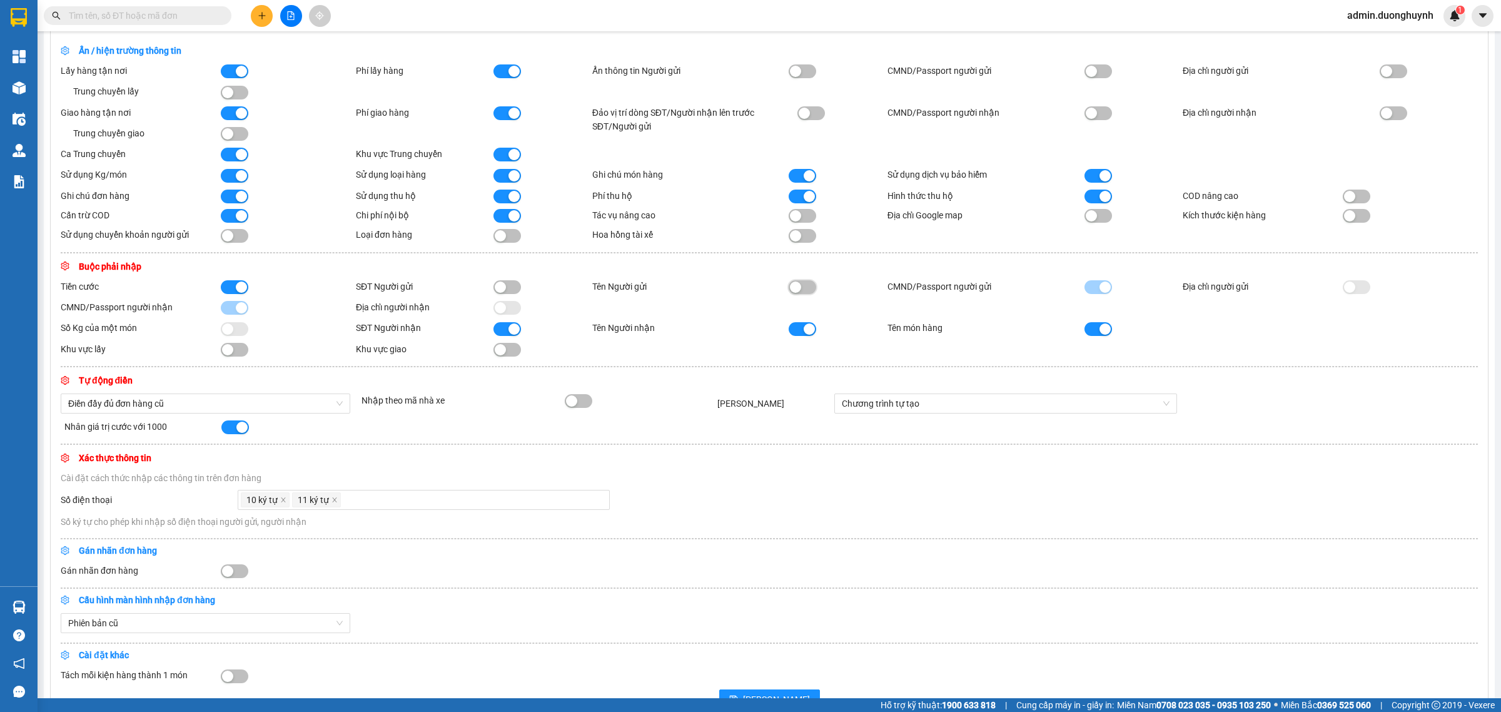
scroll to position [185, 0]
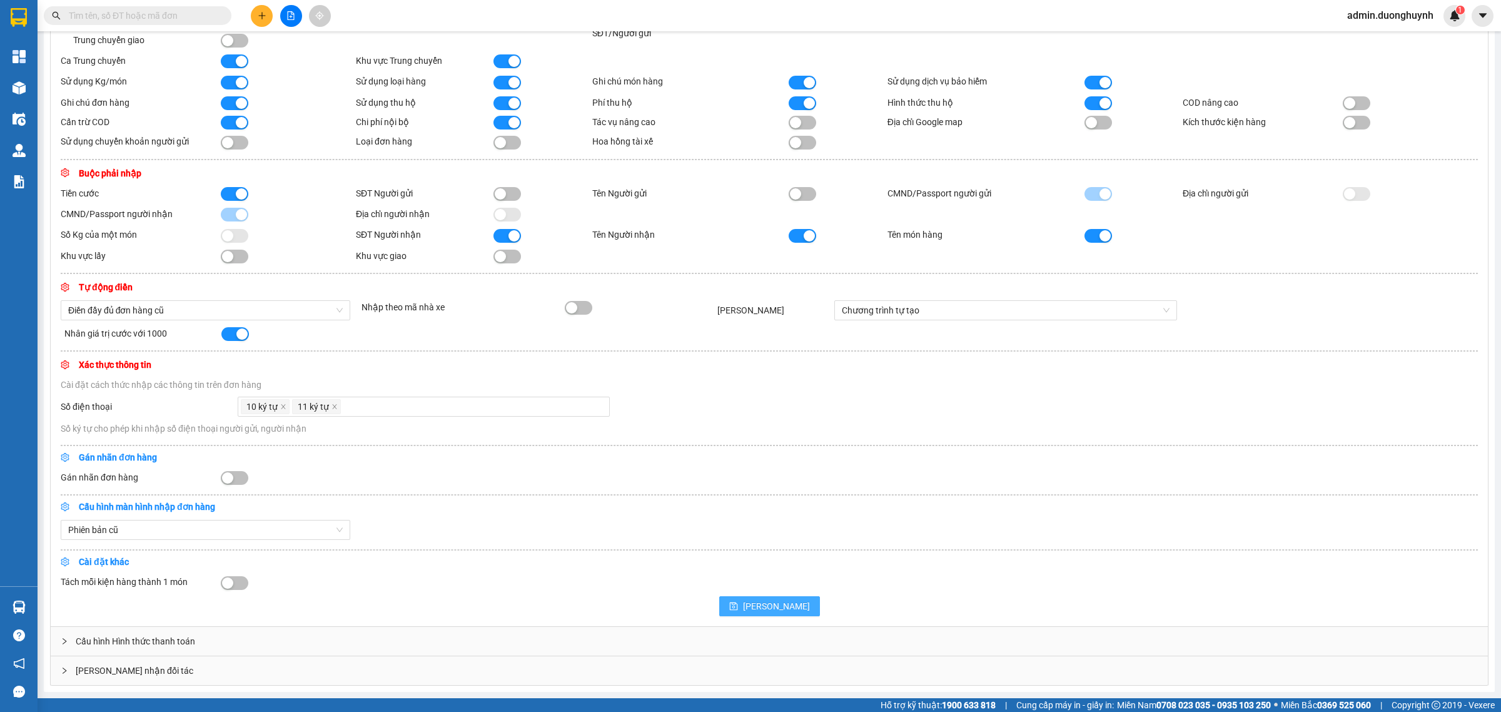
click at [762, 610] on button "[PERSON_NAME]" at bounding box center [769, 606] width 101 height 20
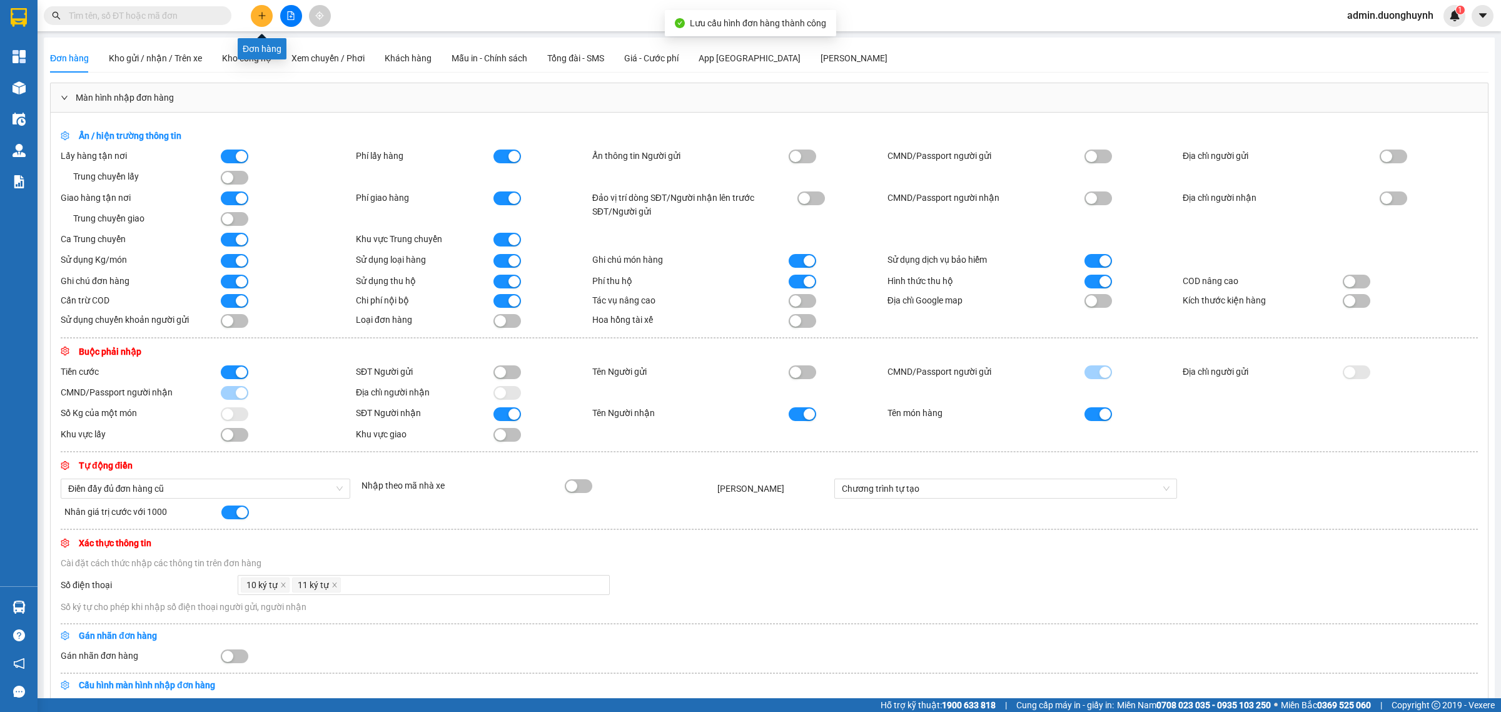
click at [255, 11] on button at bounding box center [262, 16] width 22 height 22
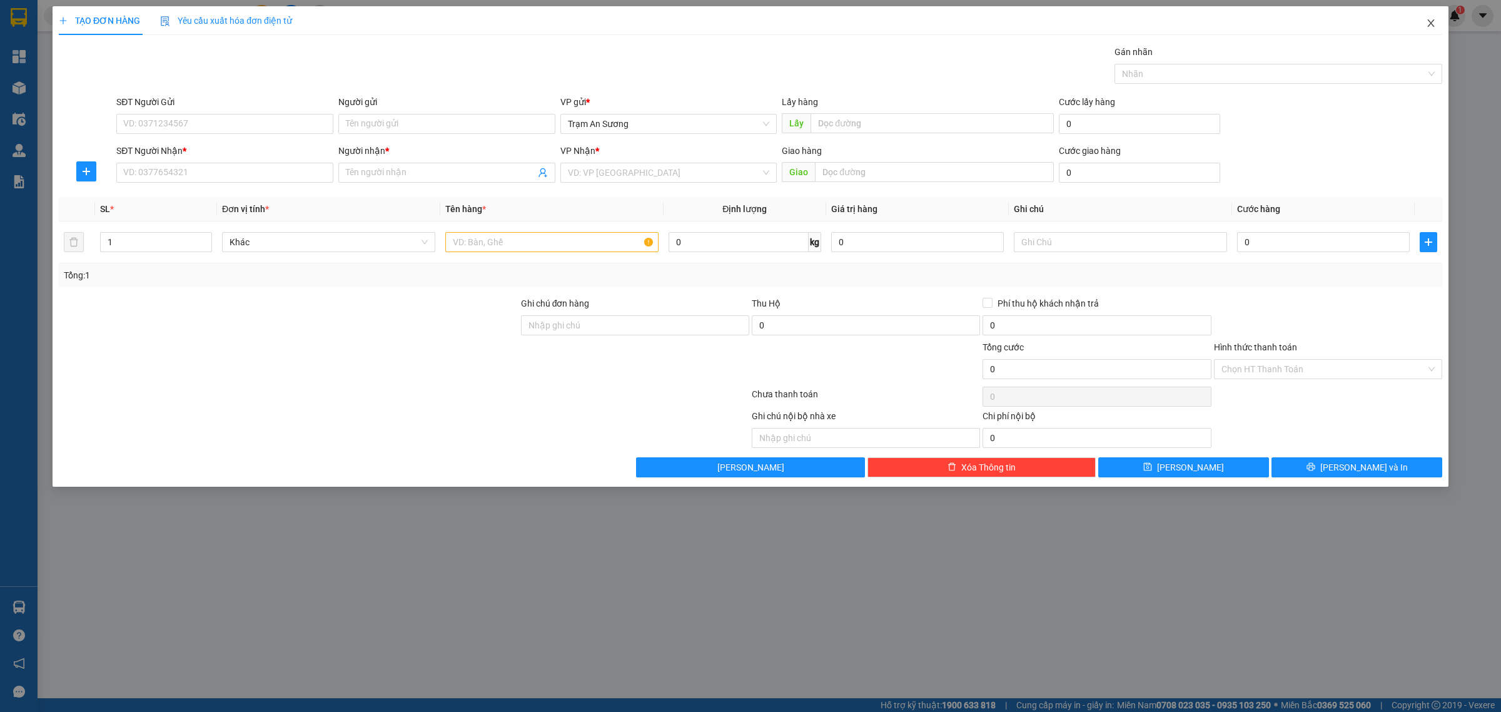
click at [1428, 24] on icon "close" at bounding box center [1431, 23] width 10 height 10
